Goal: Use online tool/utility: Utilize a website feature to perform a specific function

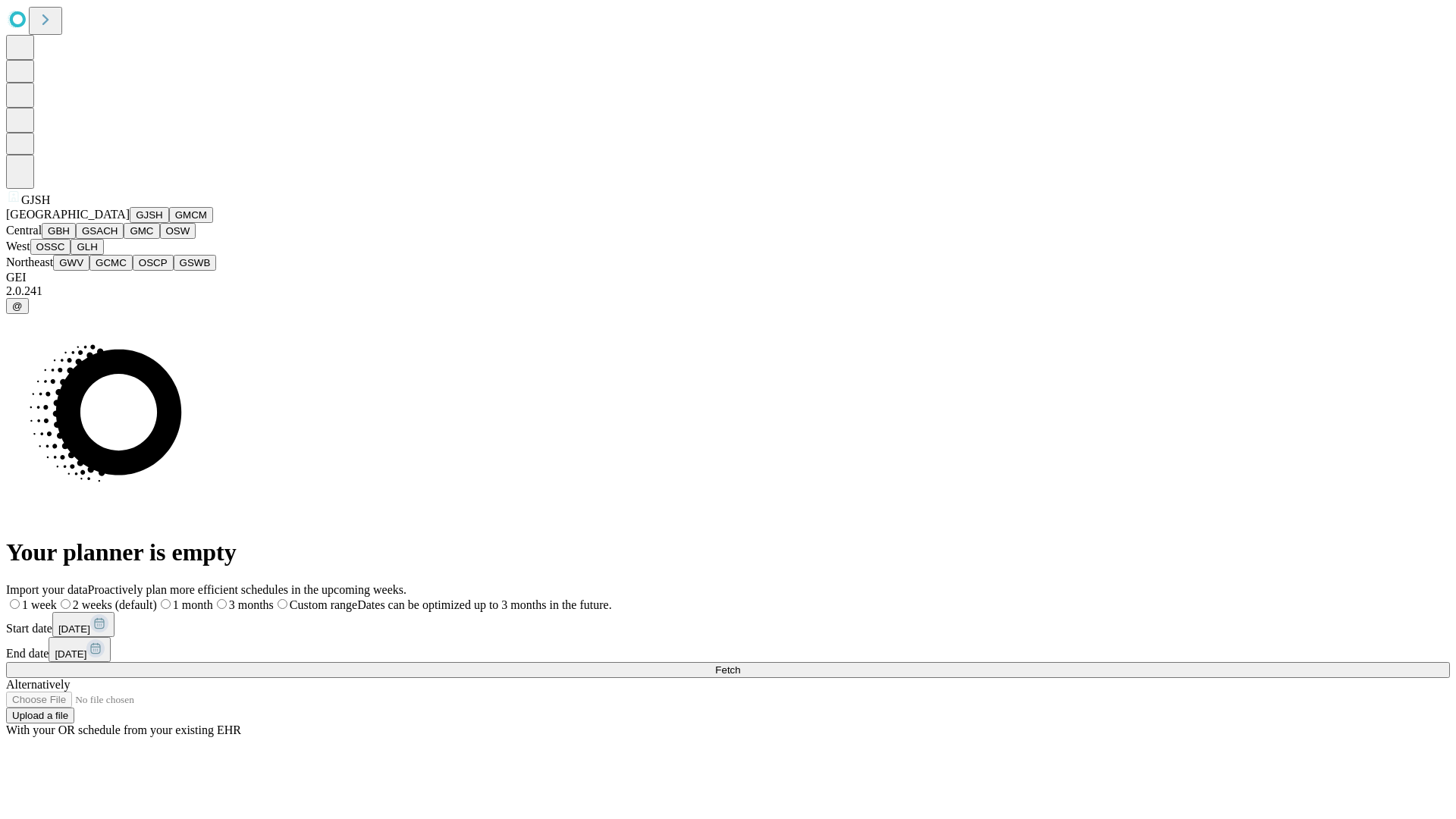
click at [130, 223] on button "GJSH" at bounding box center [149, 215] width 39 height 16
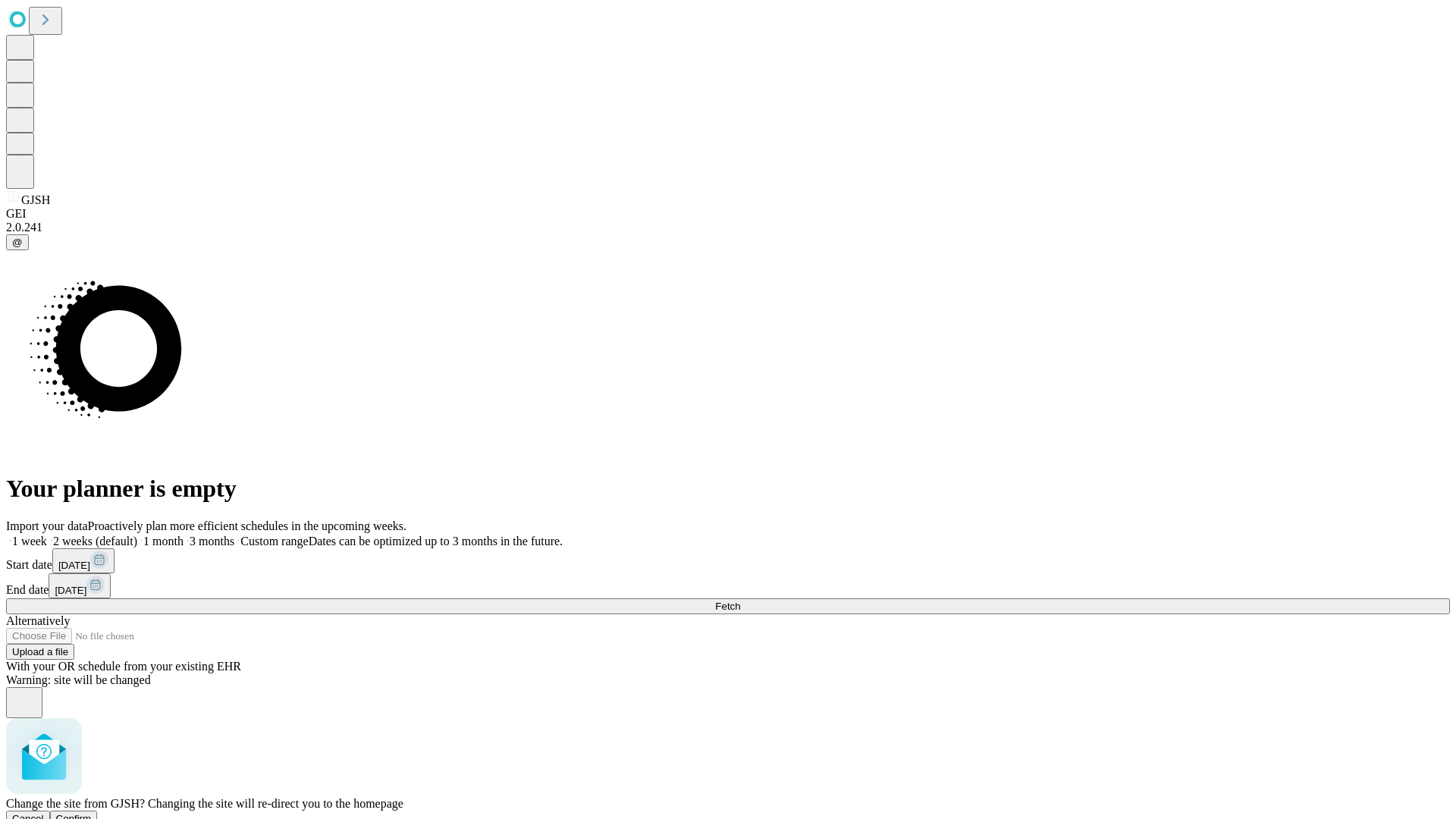
click at [92, 813] on span "Confirm" at bounding box center [74, 818] width 35 height 12
click at [137, 534] on label "2 weeks (default)" at bounding box center [92, 541] width 91 height 13
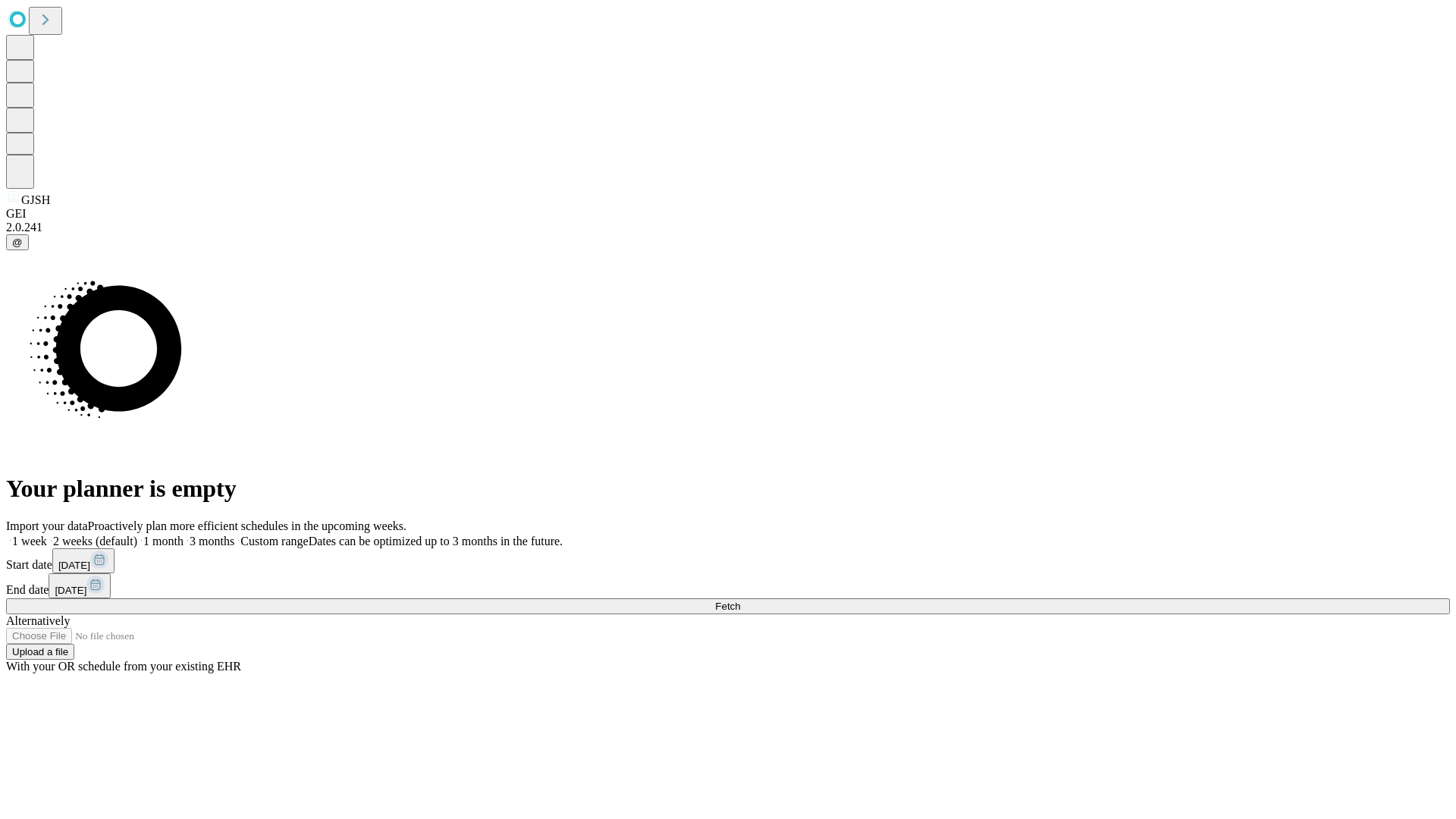
click at [740, 600] on span "Fetch" at bounding box center [727, 606] width 25 height 12
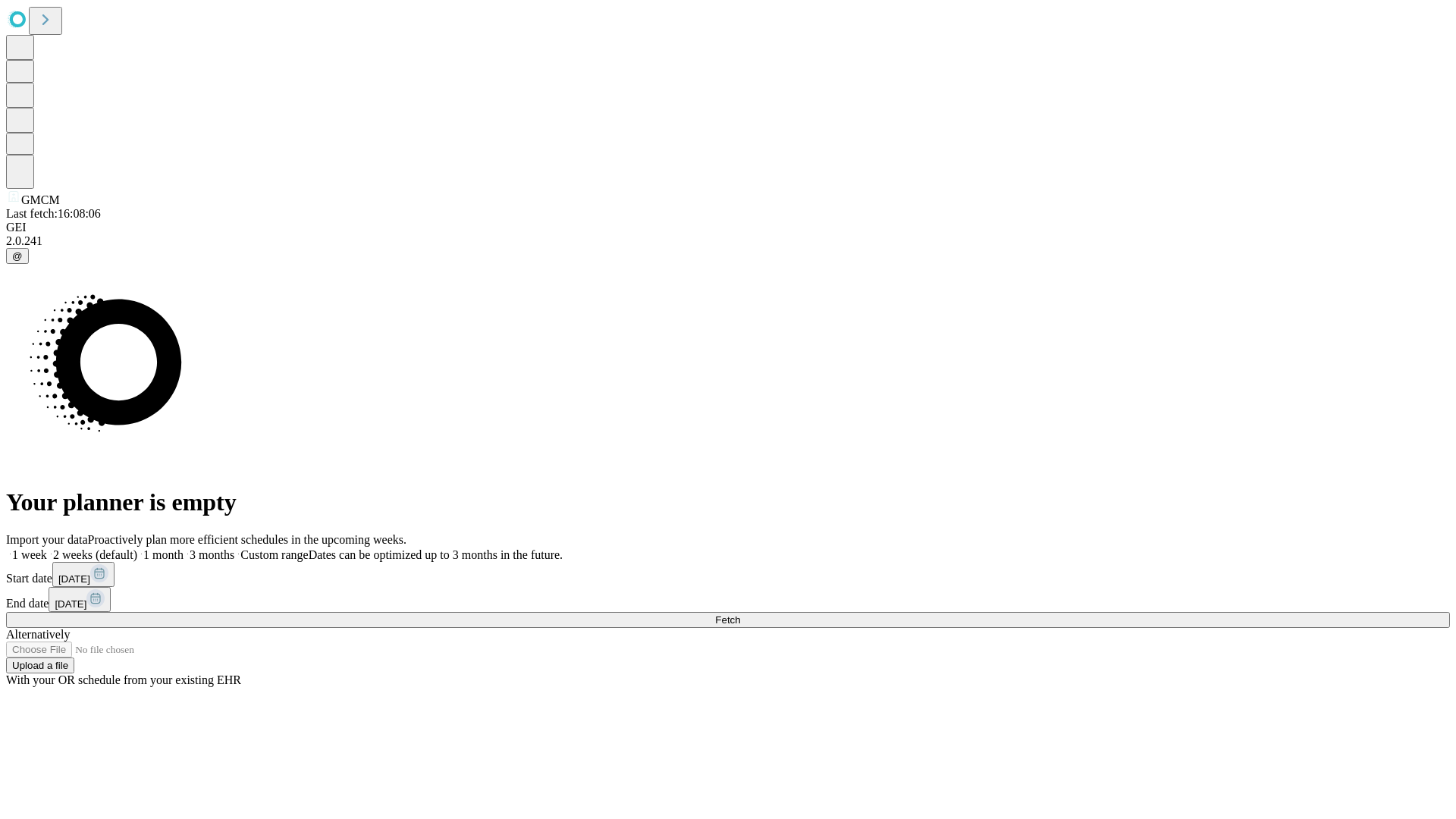
click at [137, 548] on label "2 weeks (default)" at bounding box center [92, 554] width 91 height 13
click at [740, 614] on span "Fetch" at bounding box center [727, 620] width 25 height 12
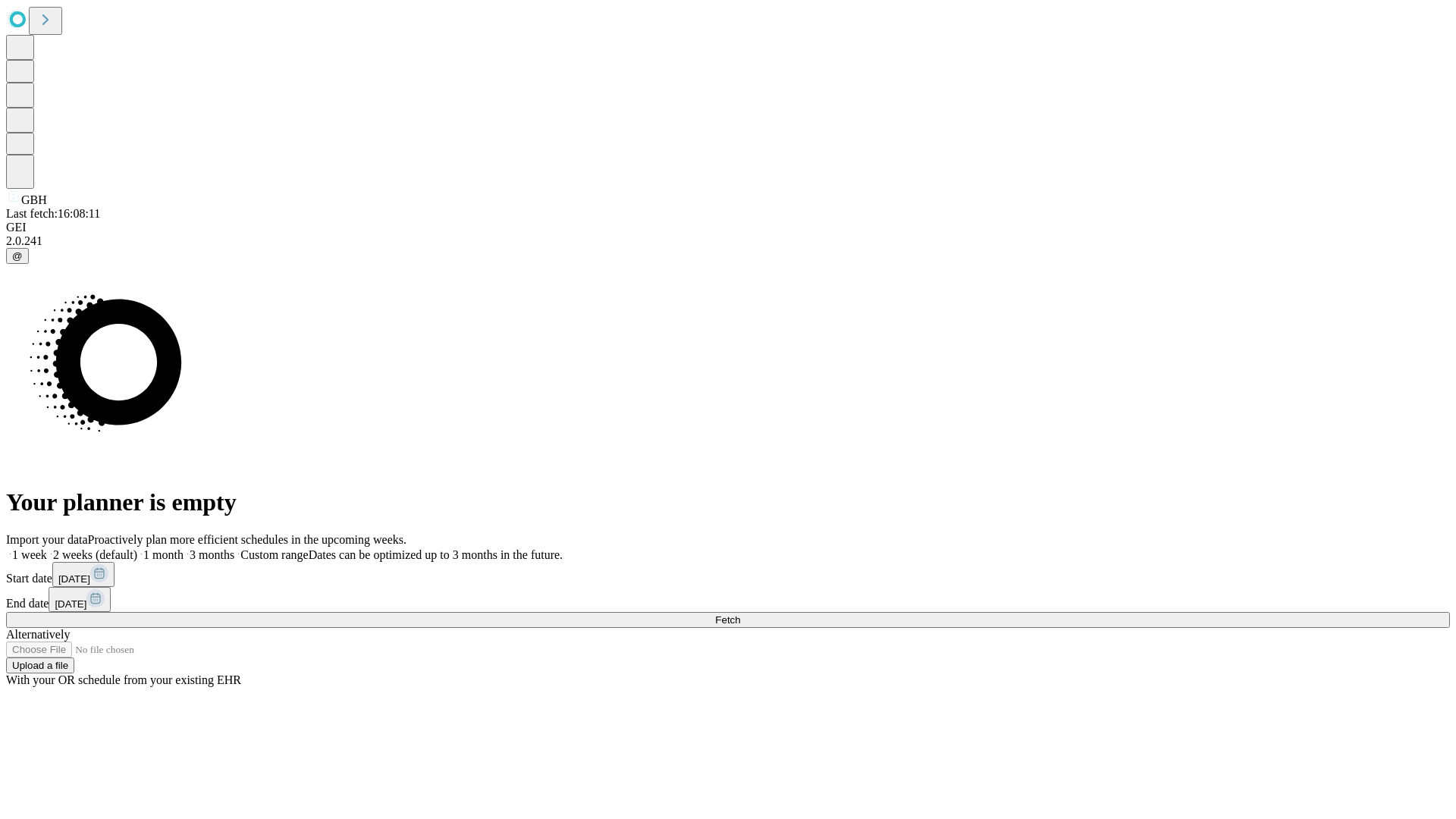
click at [137, 548] on label "2 weeks (default)" at bounding box center [92, 554] width 91 height 13
click at [740, 614] on span "Fetch" at bounding box center [727, 620] width 25 height 12
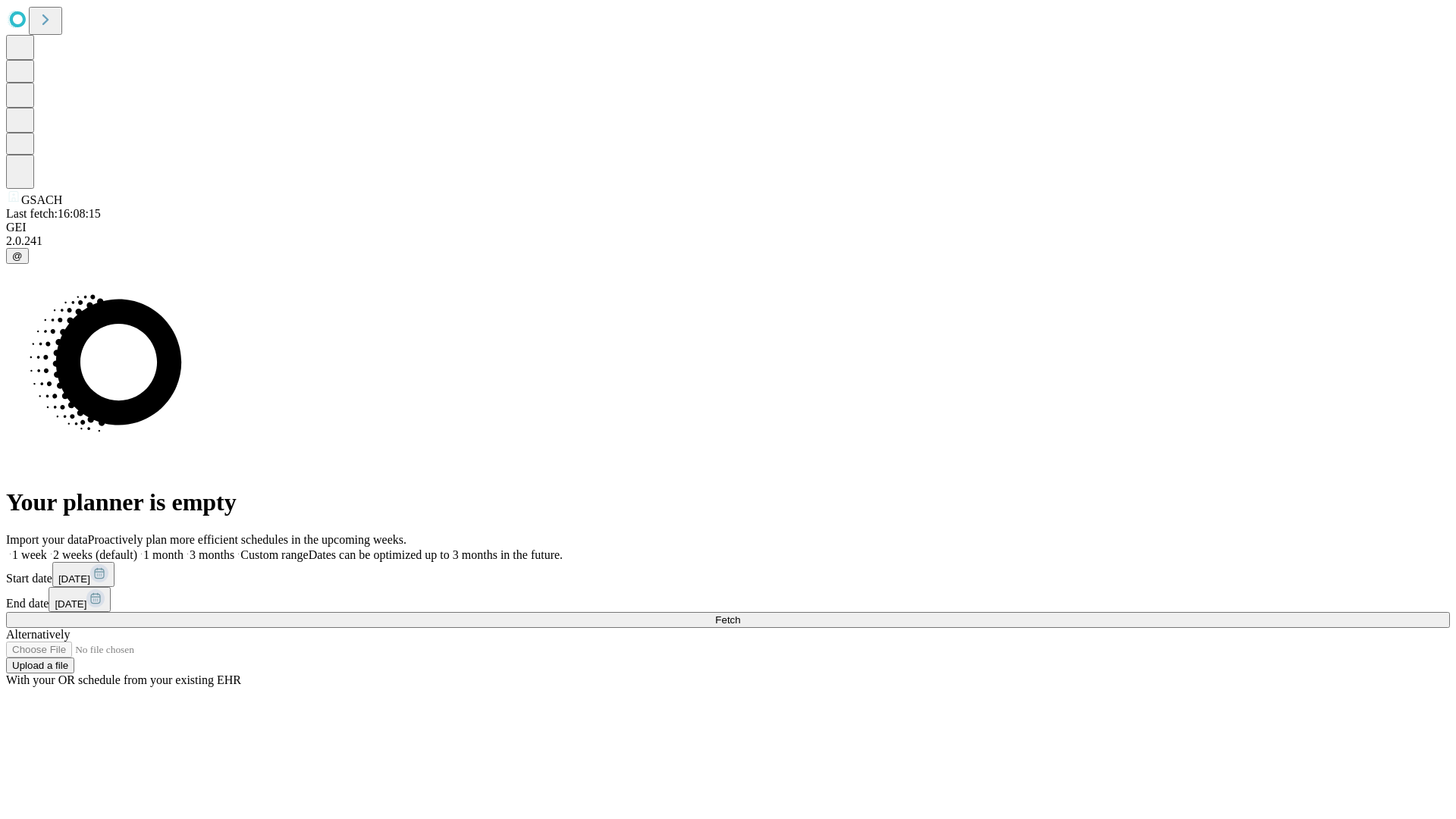
click at [137, 548] on label "2 weeks (default)" at bounding box center [92, 554] width 91 height 13
click at [740, 614] on span "Fetch" at bounding box center [727, 620] width 25 height 12
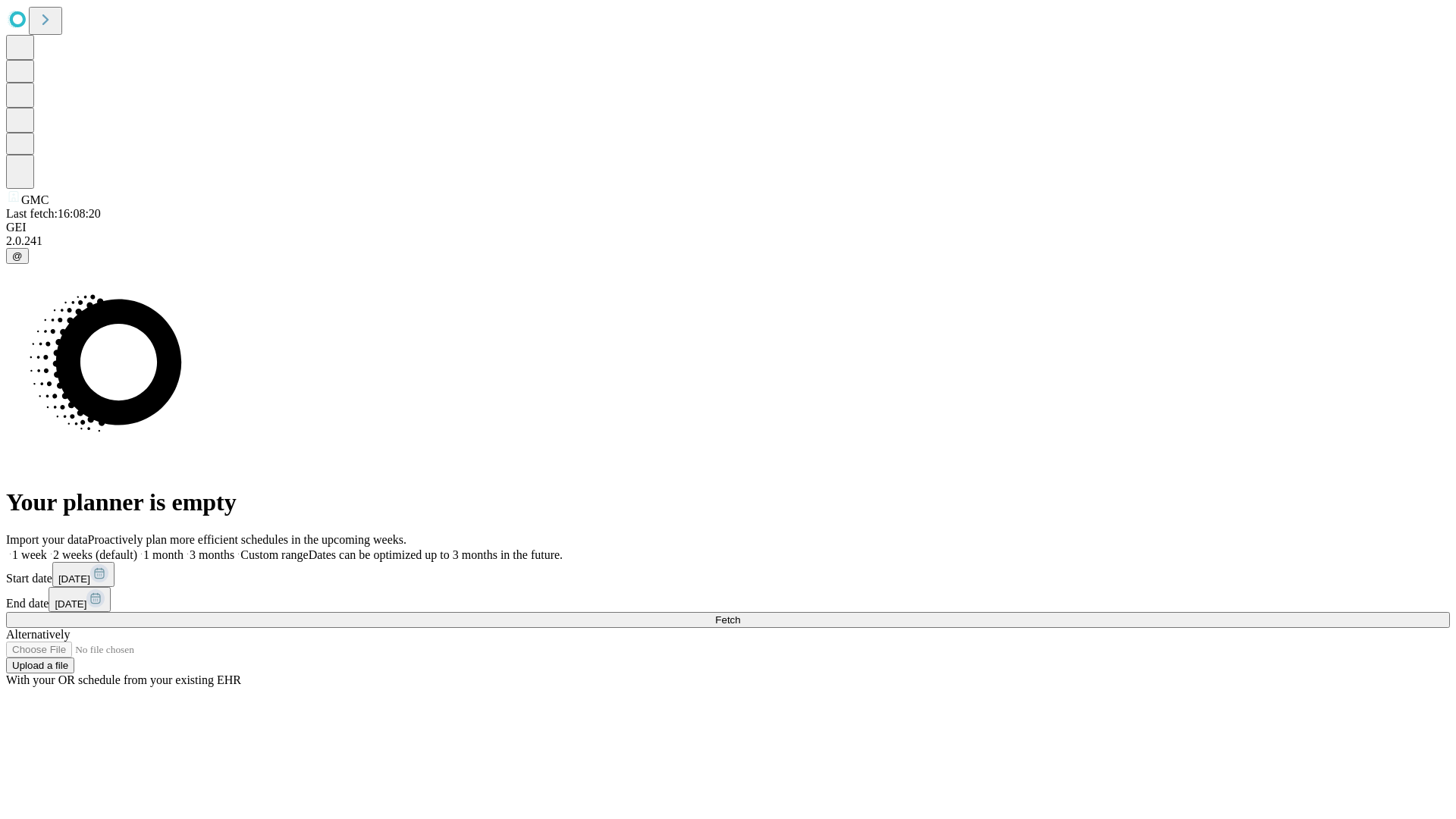
click at [137, 548] on label "2 weeks (default)" at bounding box center [92, 554] width 91 height 13
click at [740, 614] on span "Fetch" at bounding box center [727, 620] width 25 height 12
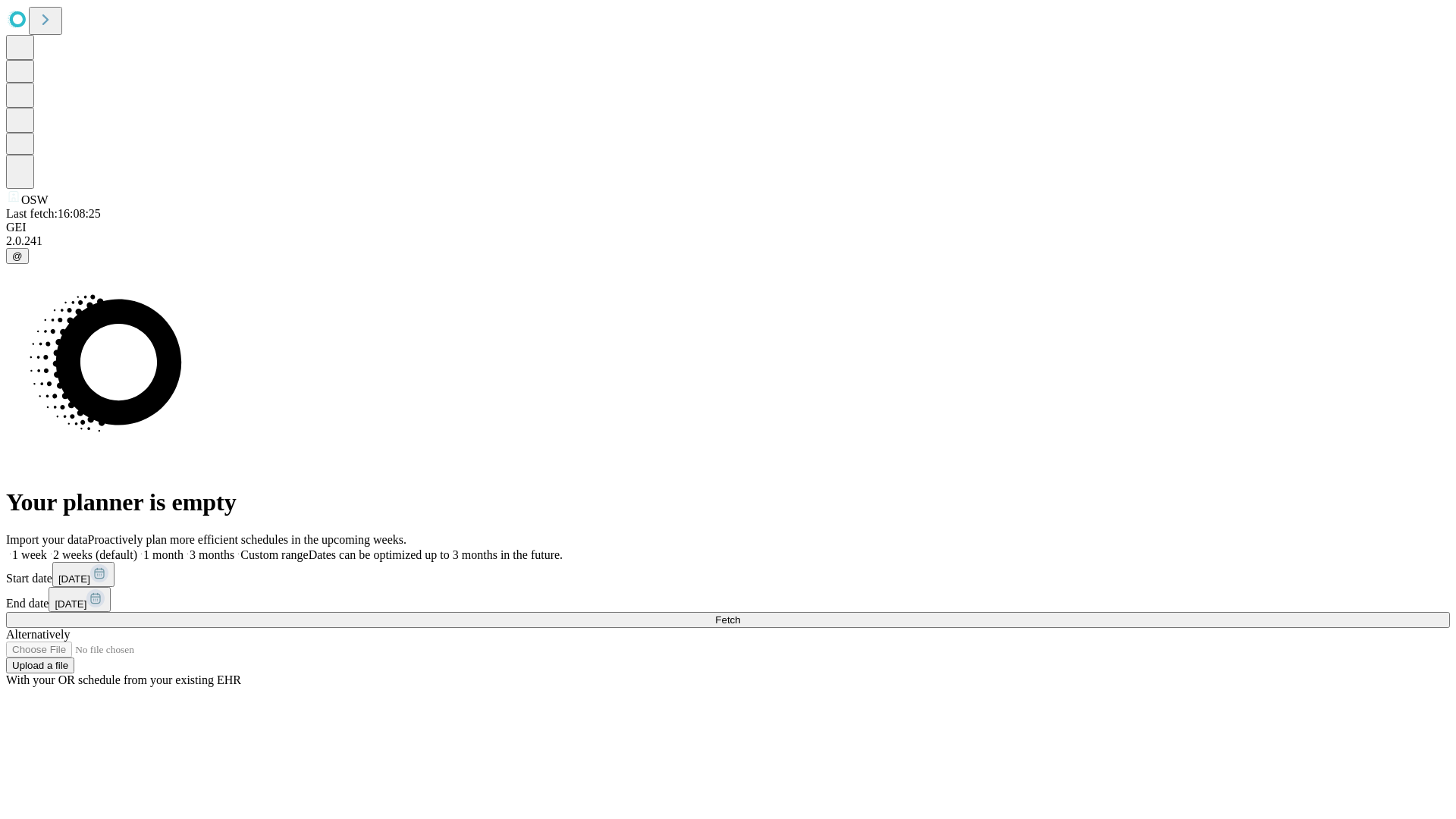
click at [137, 548] on label "2 weeks (default)" at bounding box center [92, 554] width 91 height 13
click at [740, 614] on span "Fetch" at bounding box center [727, 620] width 25 height 12
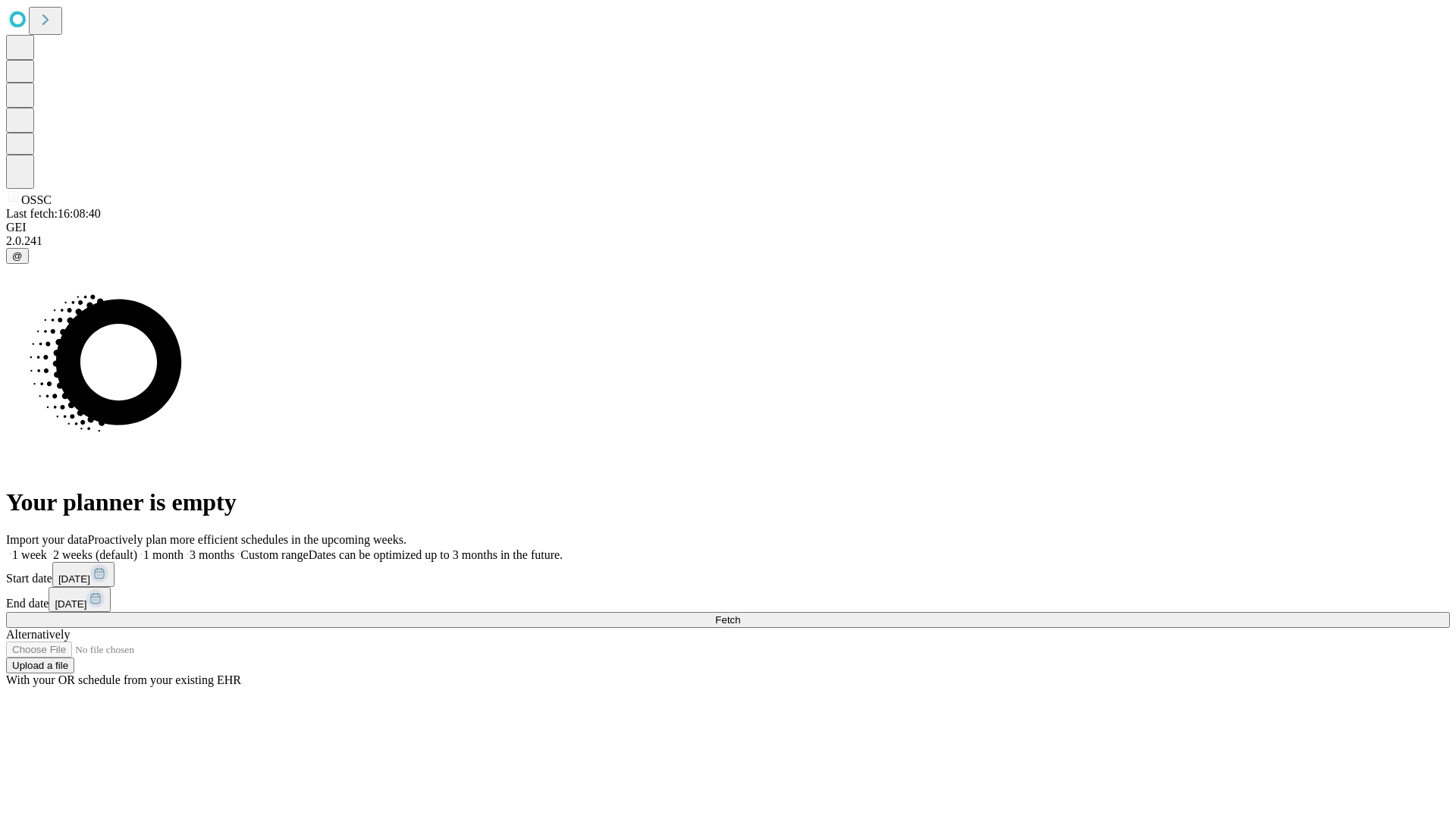
click at [137, 548] on label "2 weeks (default)" at bounding box center [92, 554] width 91 height 13
click at [740, 614] on span "Fetch" at bounding box center [727, 620] width 25 height 12
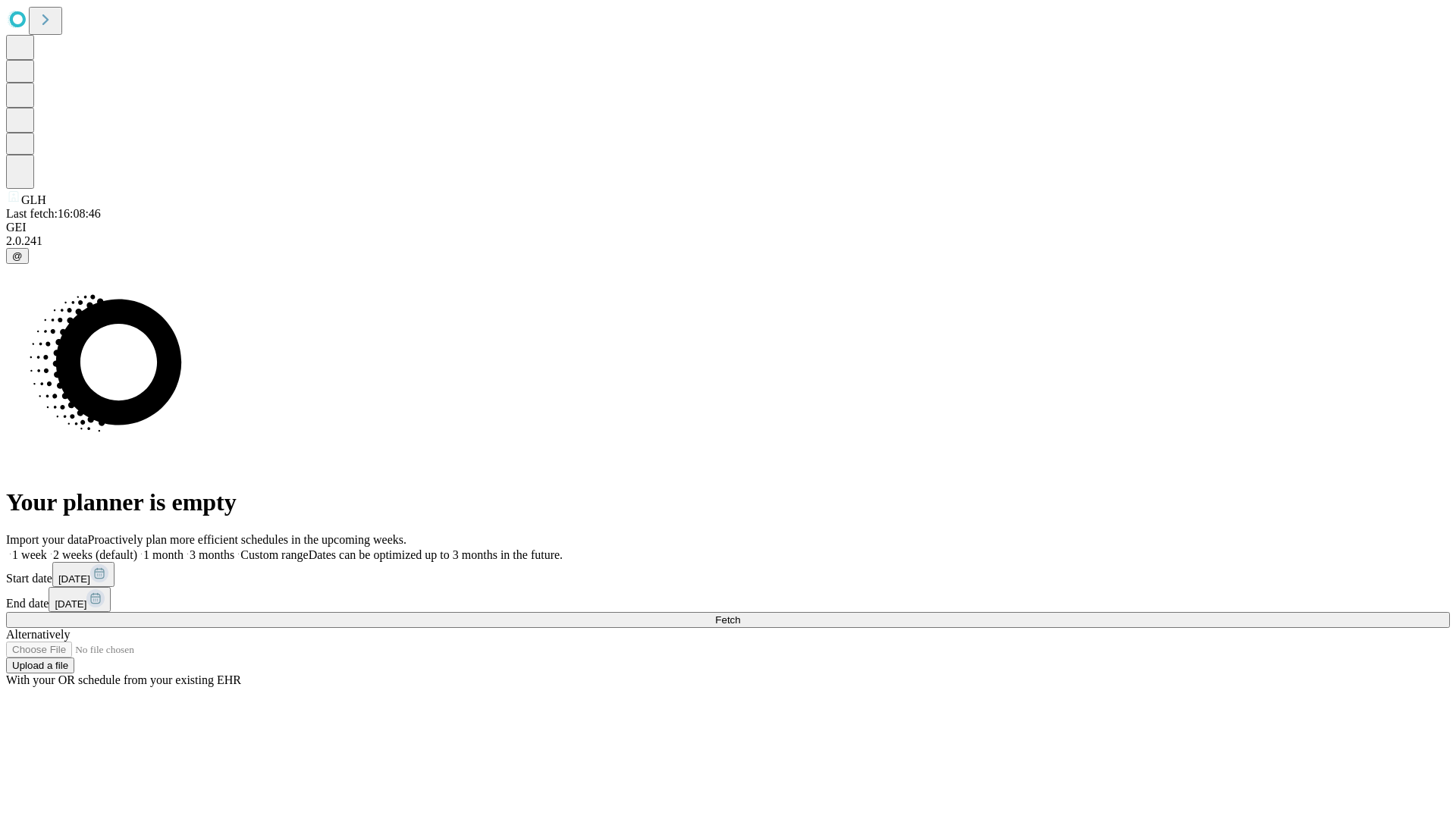
click at [137, 548] on label "2 weeks (default)" at bounding box center [92, 554] width 91 height 13
click at [740, 614] on span "Fetch" at bounding box center [727, 620] width 25 height 12
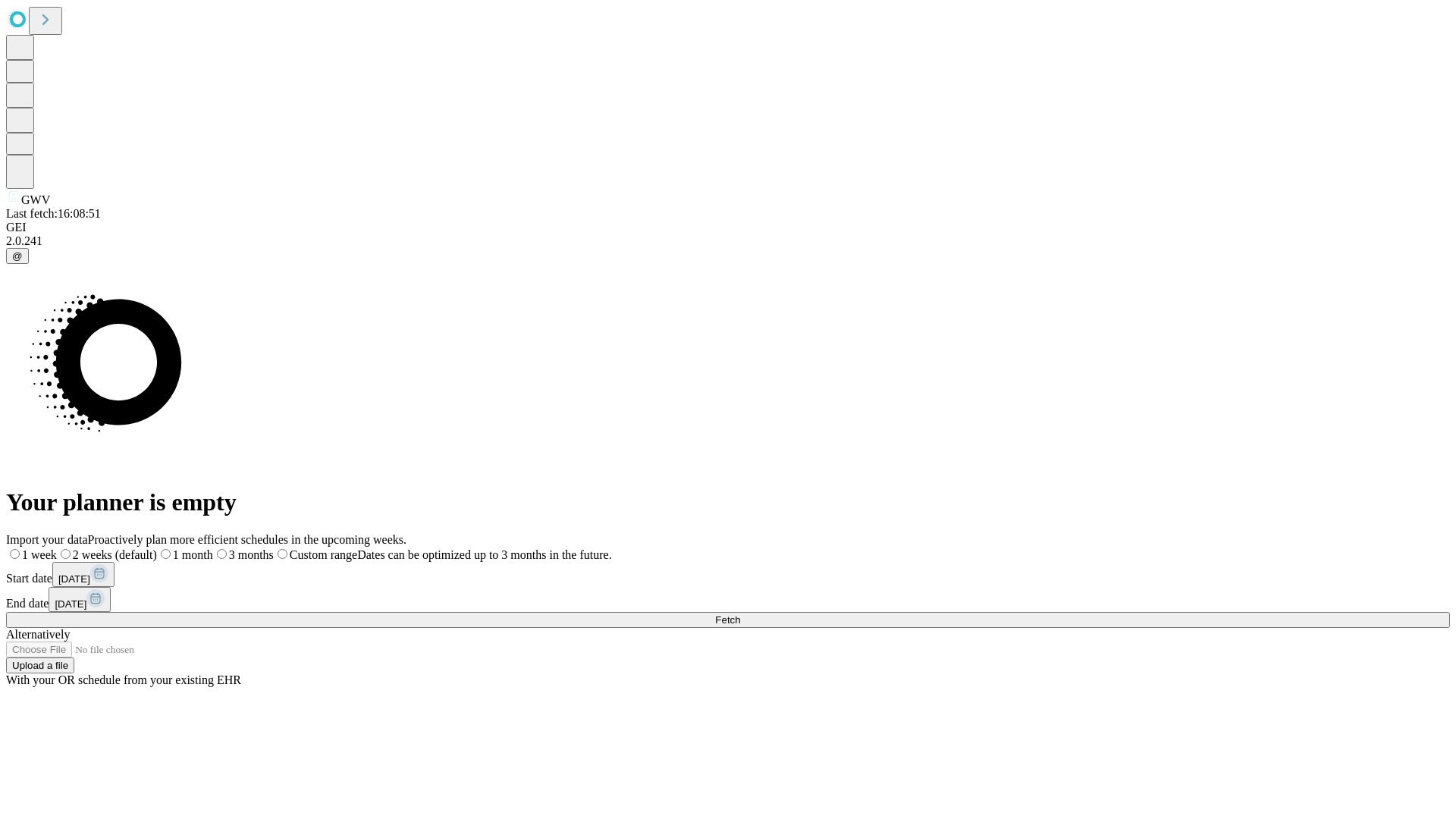
click at [157, 548] on label "2 weeks (default)" at bounding box center [107, 554] width 100 height 13
click at [740, 614] on span "Fetch" at bounding box center [727, 620] width 25 height 12
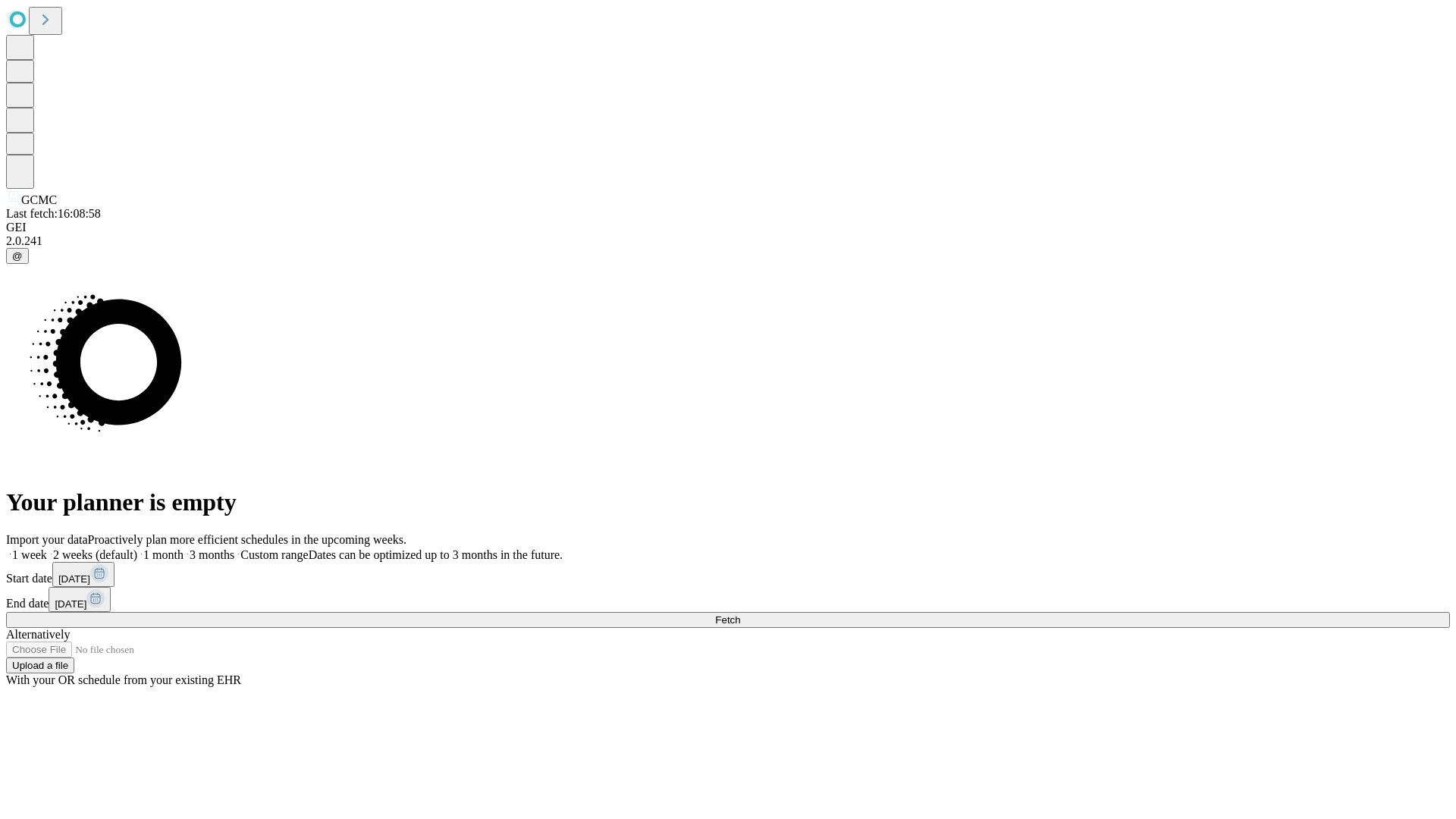
click at [137, 548] on label "2 weeks (default)" at bounding box center [92, 554] width 91 height 13
click at [740, 614] on span "Fetch" at bounding box center [727, 620] width 25 height 12
